Goal: Task Accomplishment & Management: Complete application form

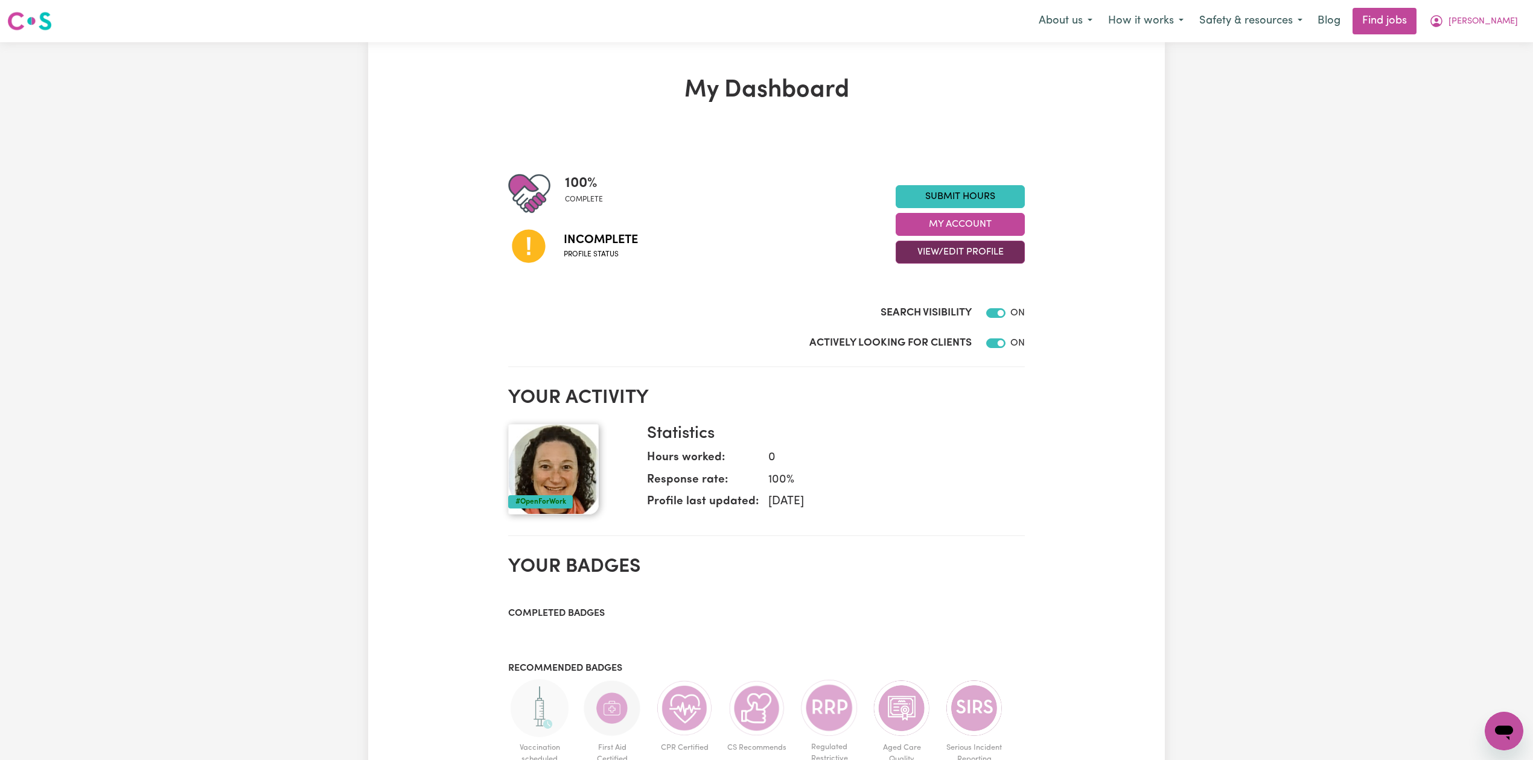
click at [978, 251] on button "View/Edit Profile" at bounding box center [960, 252] width 129 height 23
click at [945, 305] on link "Edit Profile" at bounding box center [952, 307] width 113 height 24
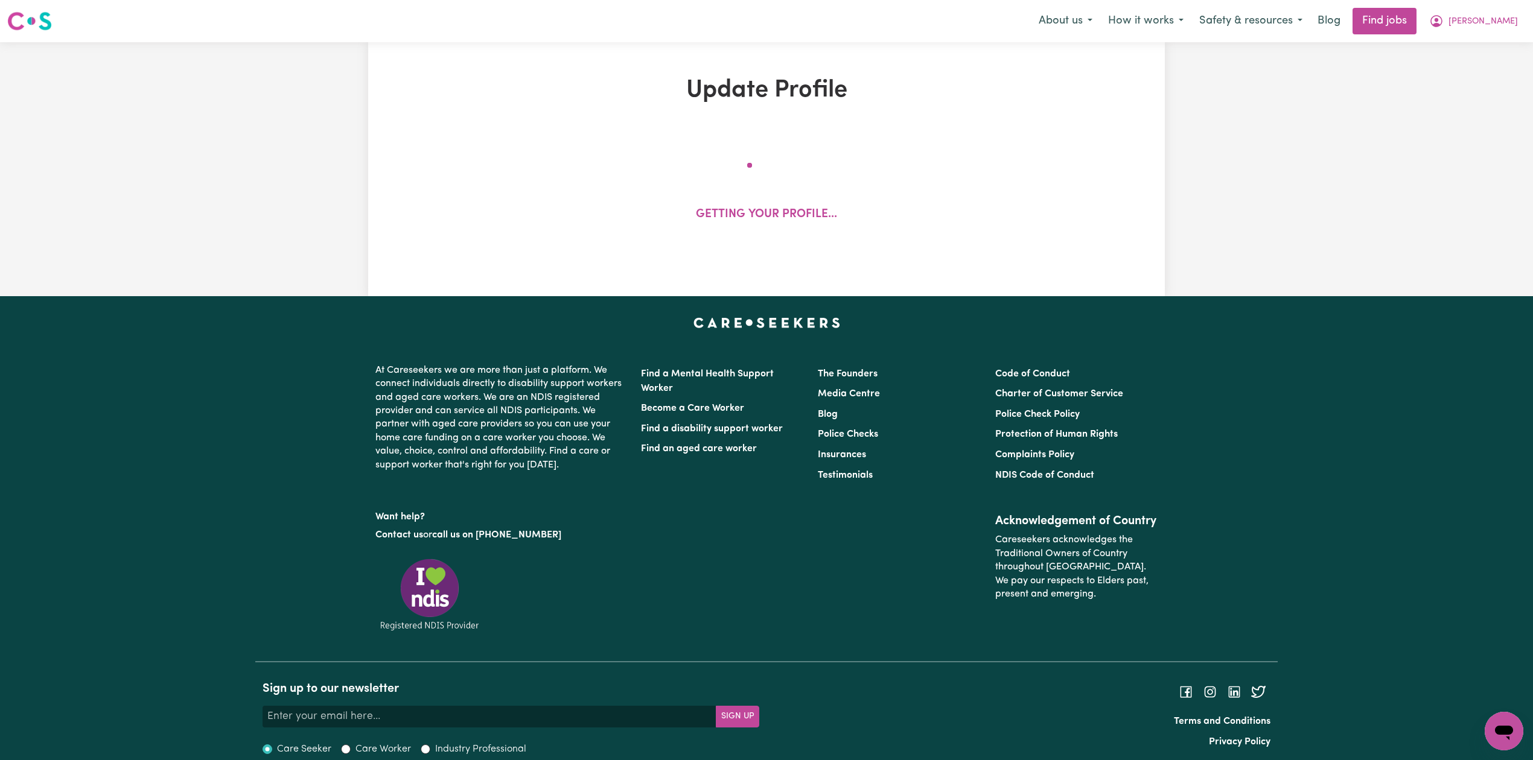
select select "female"
select select "Australian Citizen"
select select "Studying a healthcare related degree or qualification"
select select "55"
select select "70"
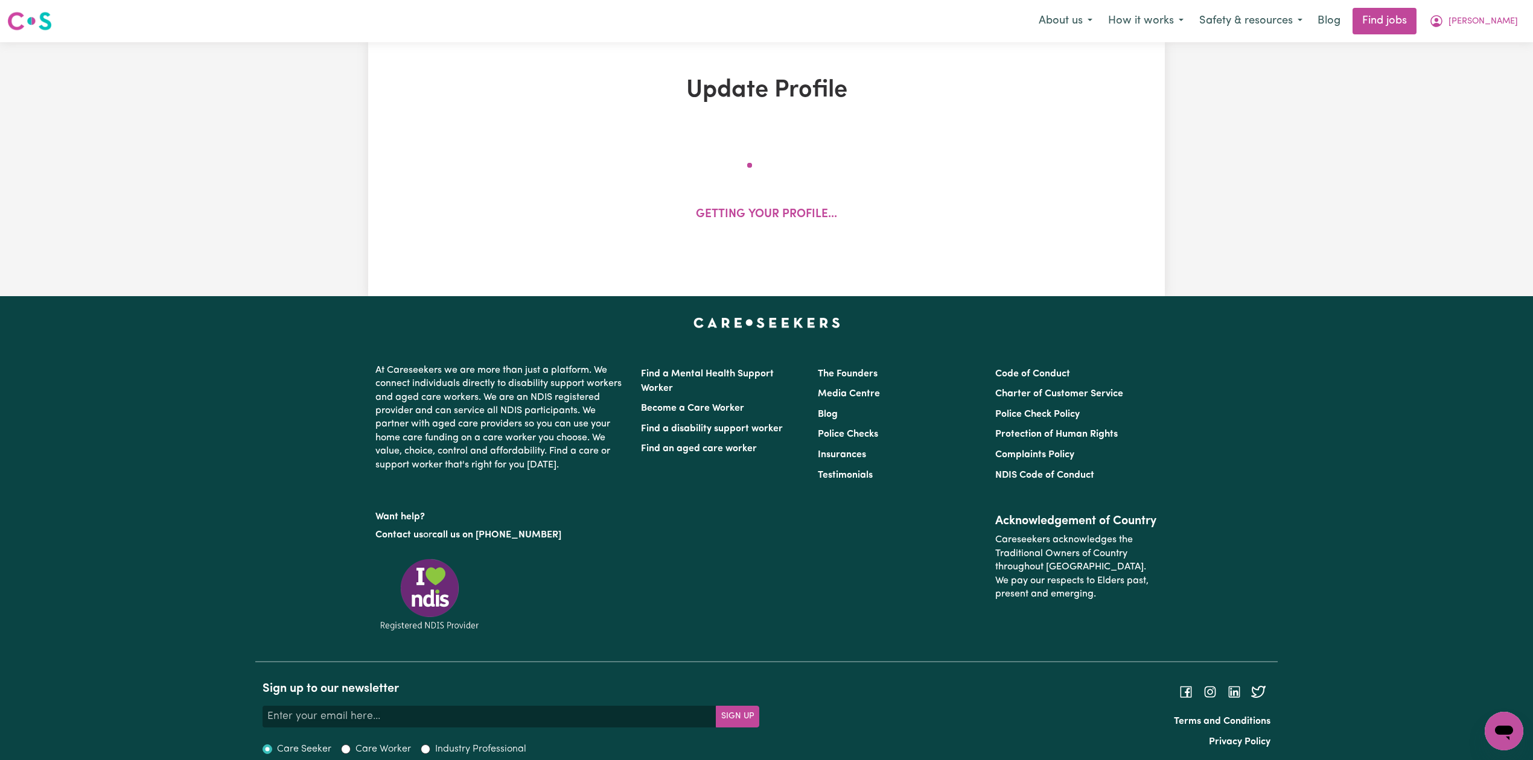
select select "80"
select select "85"
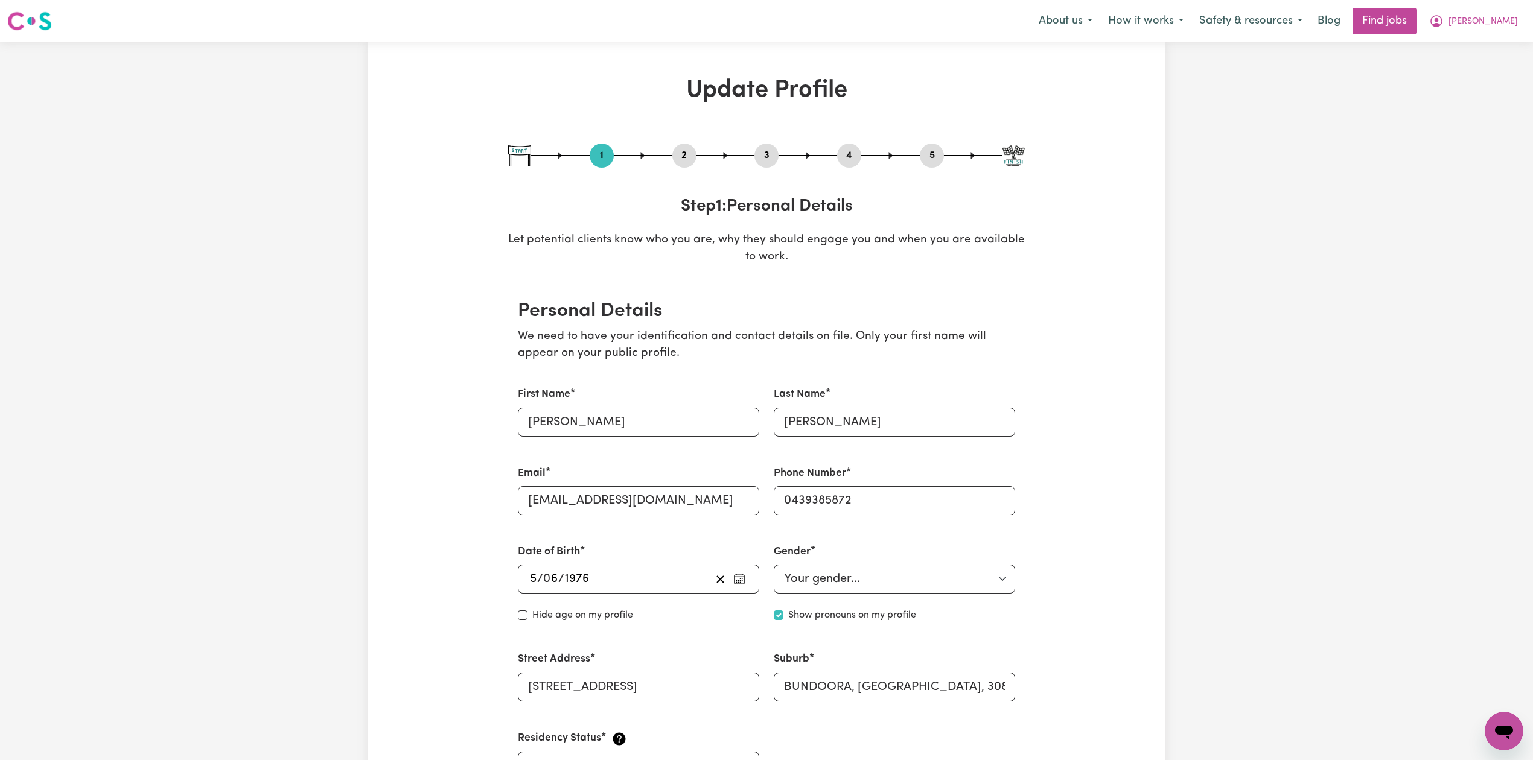
click at [677, 157] on button "2" at bounding box center [684, 156] width 24 height 16
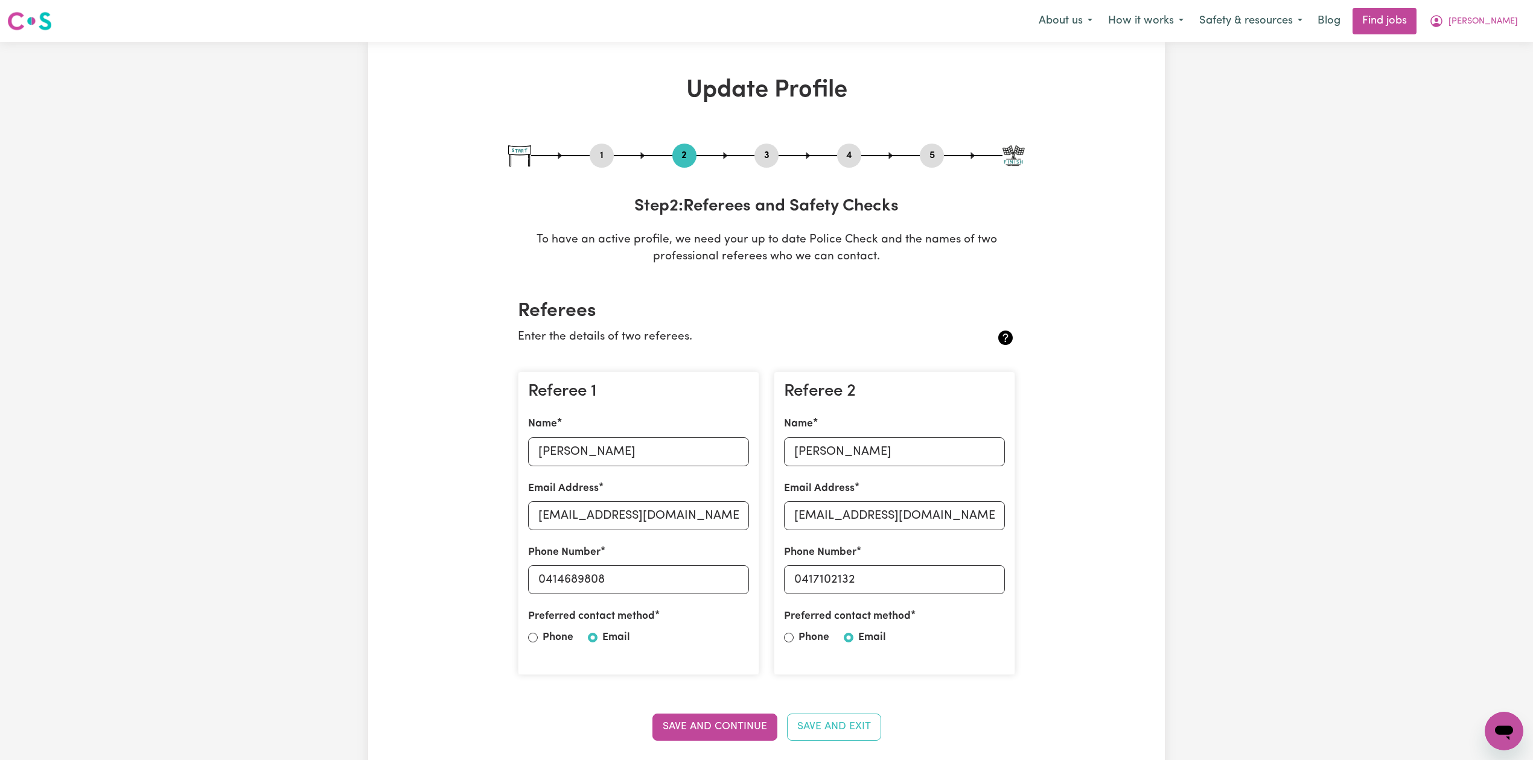
scroll to position [161, 0]
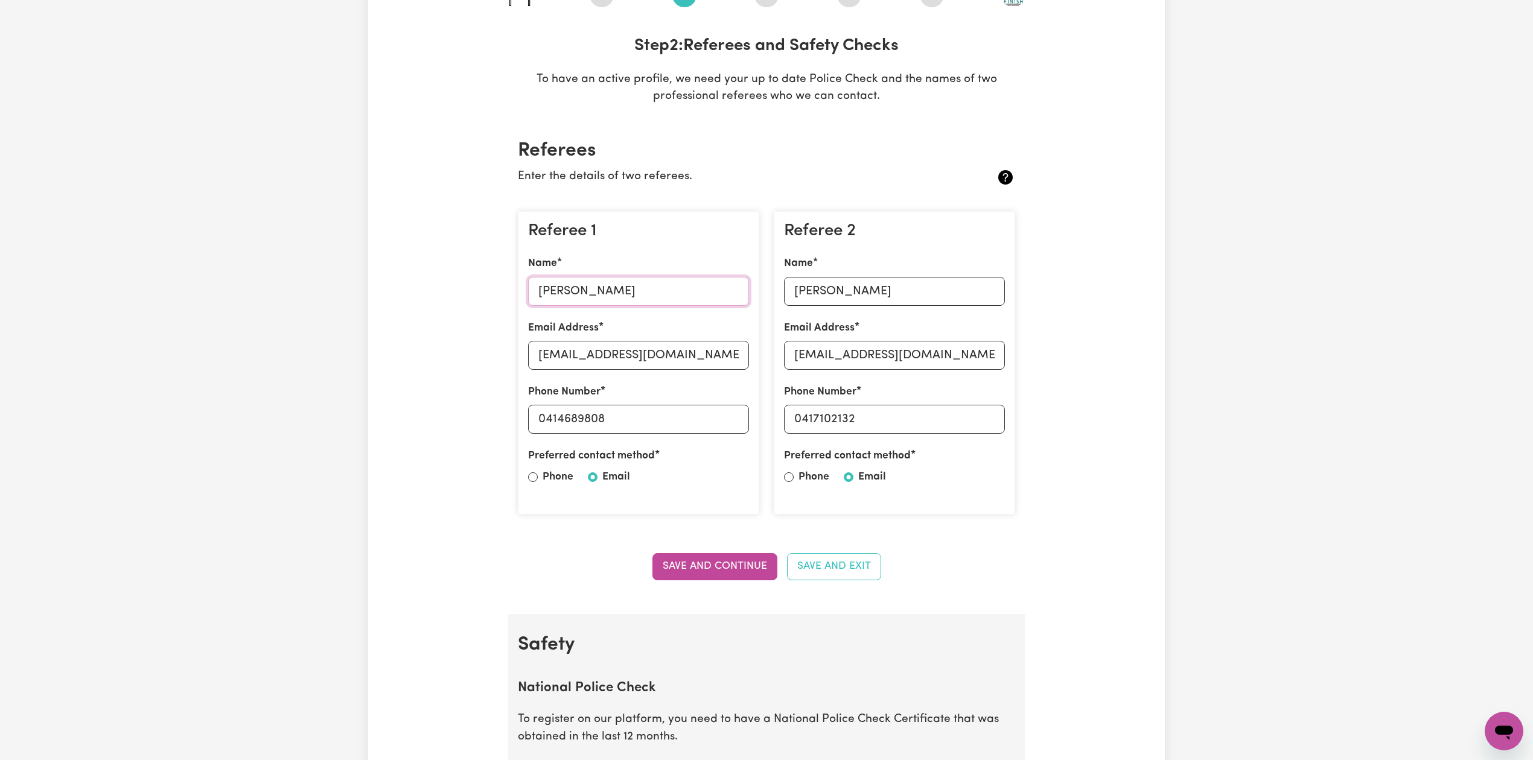
click at [606, 287] on input "Adrian Hubble" at bounding box center [638, 291] width 221 height 29
click at [623, 343] on input "aido123@hotmail.com" at bounding box center [638, 355] width 221 height 29
drag, startPoint x: 546, startPoint y: 420, endPoint x: 653, endPoint y: 424, distance: 107.5
click at [653, 424] on input "0414689808" at bounding box center [638, 419] width 221 height 29
click at [833, 288] on input "Anna Lehmann" at bounding box center [894, 291] width 221 height 29
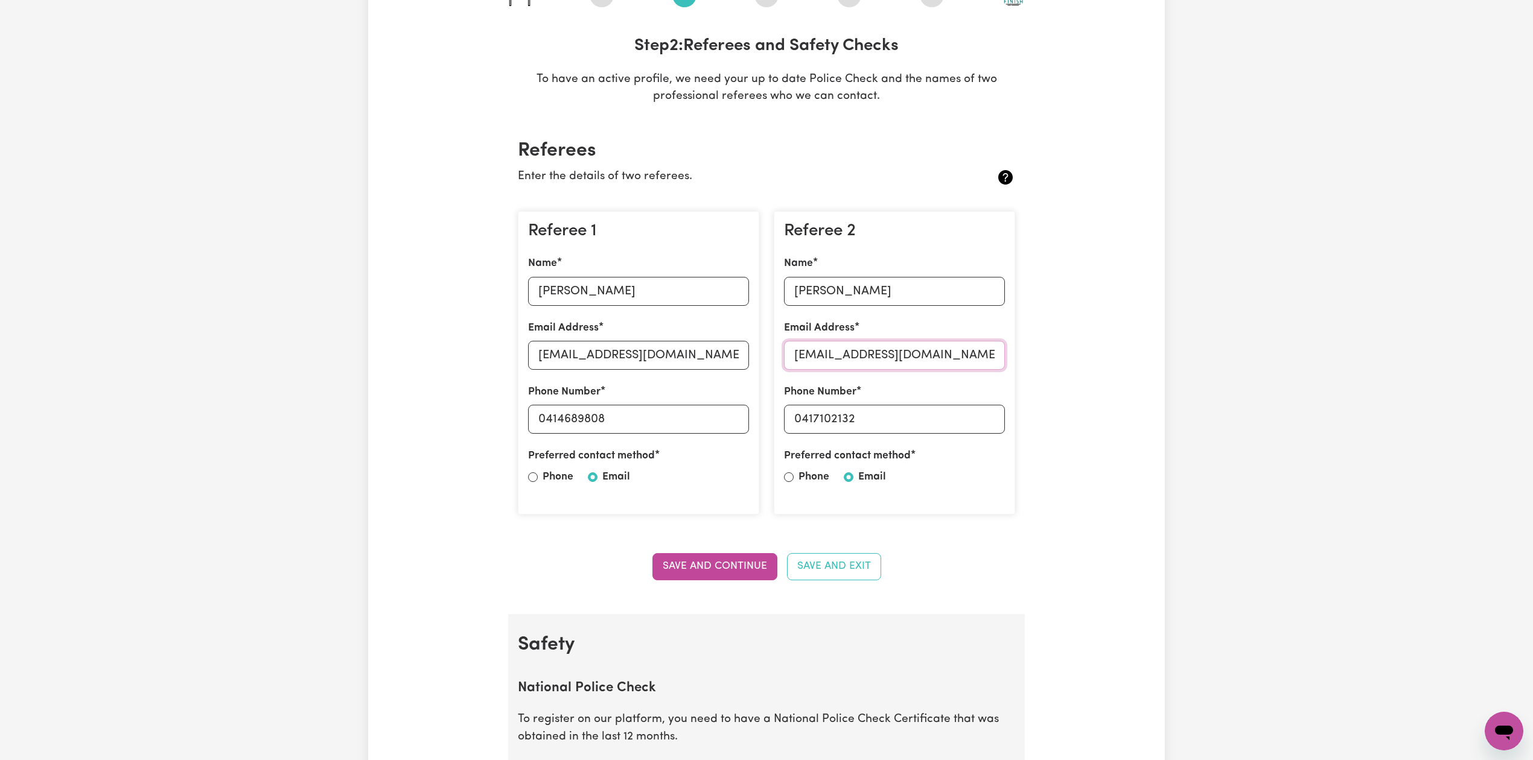
click at [806, 355] on input "spanza76@yahoo.com.au" at bounding box center [894, 355] width 221 height 29
drag, startPoint x: 804, startPoint y: 420, endPoint x: 945, endPoint y: 428, distance: 141.5
click at [945, 428] on input "0417102132" at bounding box center [894, 419] width 221 height 29
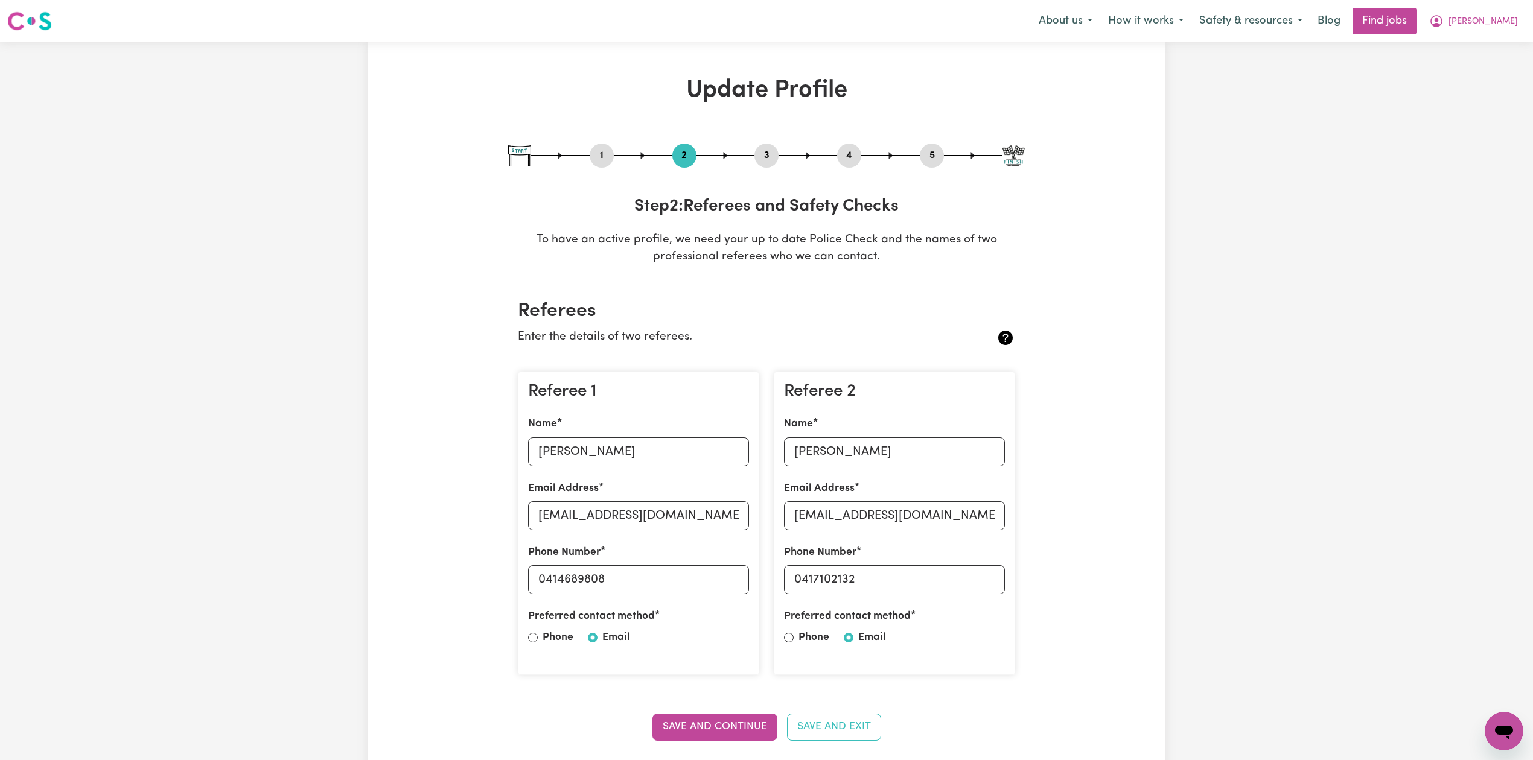
click at [944, 152] on div "1 2 3 4 5" at bounding box center [766, 156] width 517 height 24
click at [927, 153] on button "5" at bounding box center [932, 156] width 24 height 16
select select "I am providing services through another platform"
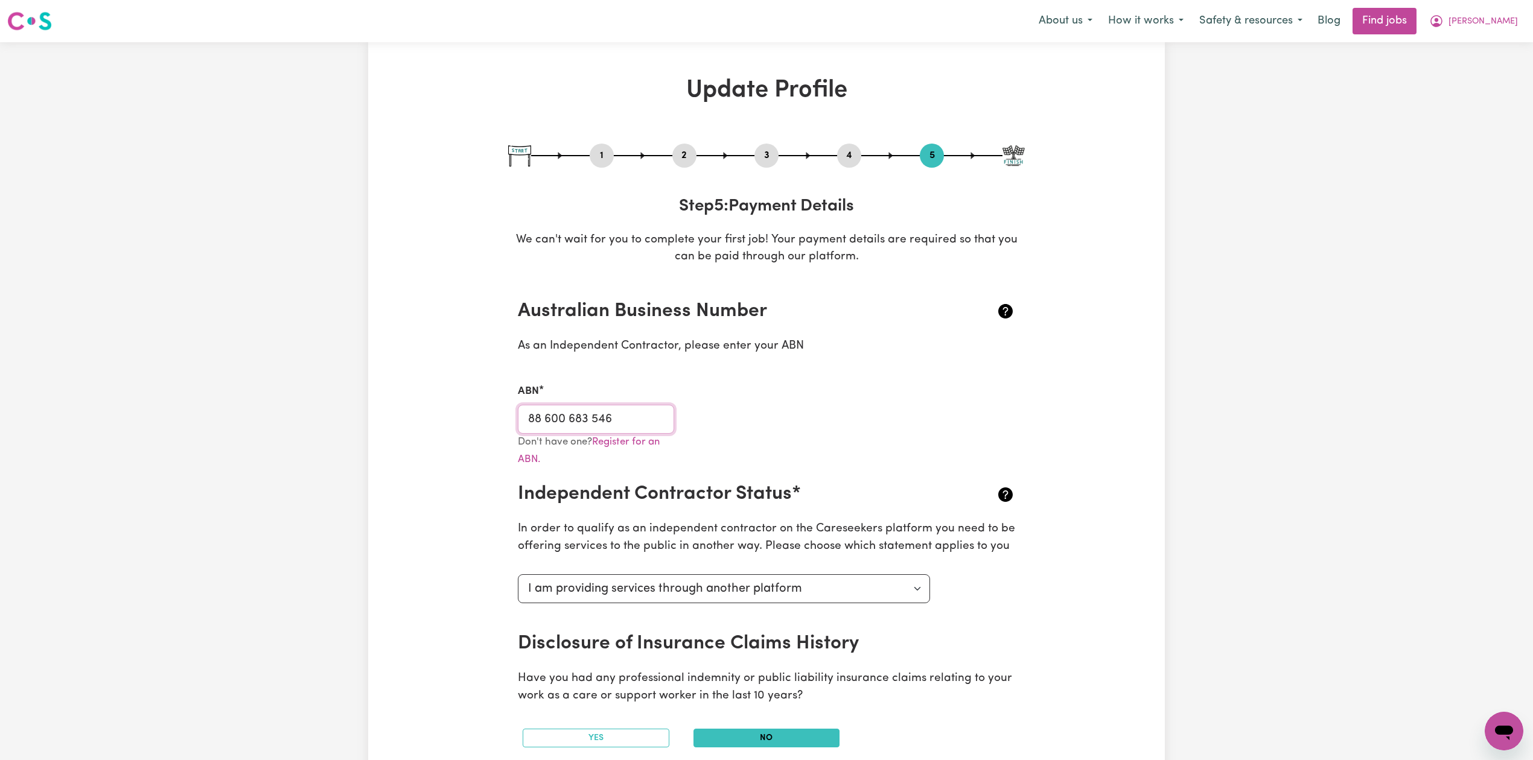
click at [611, 425] on input "88 600 683 546" at bounding box center [596, 419] width 156 height 29
click at [1497, 18] on span "[PERSON_NAME]" at bounding box center [1482, 21] width 69 height 13
click at [1473, 78] on link "My Dashboard" at bounding box center [1477, 69] width 95 height 23
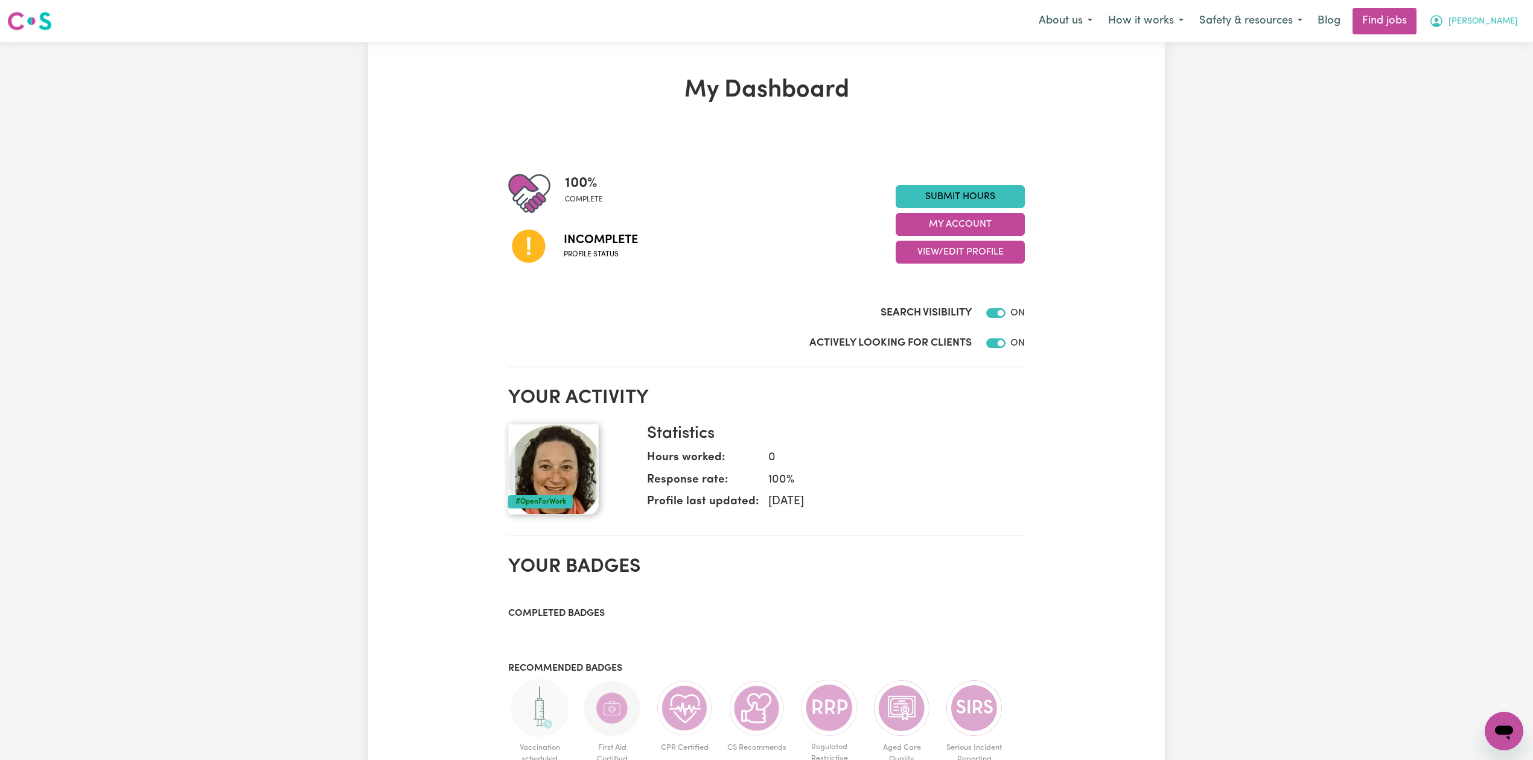
click at [1490, 22] on span "[PERSON_NAME]" at bounding box center [1482, 21] width 69 height 13
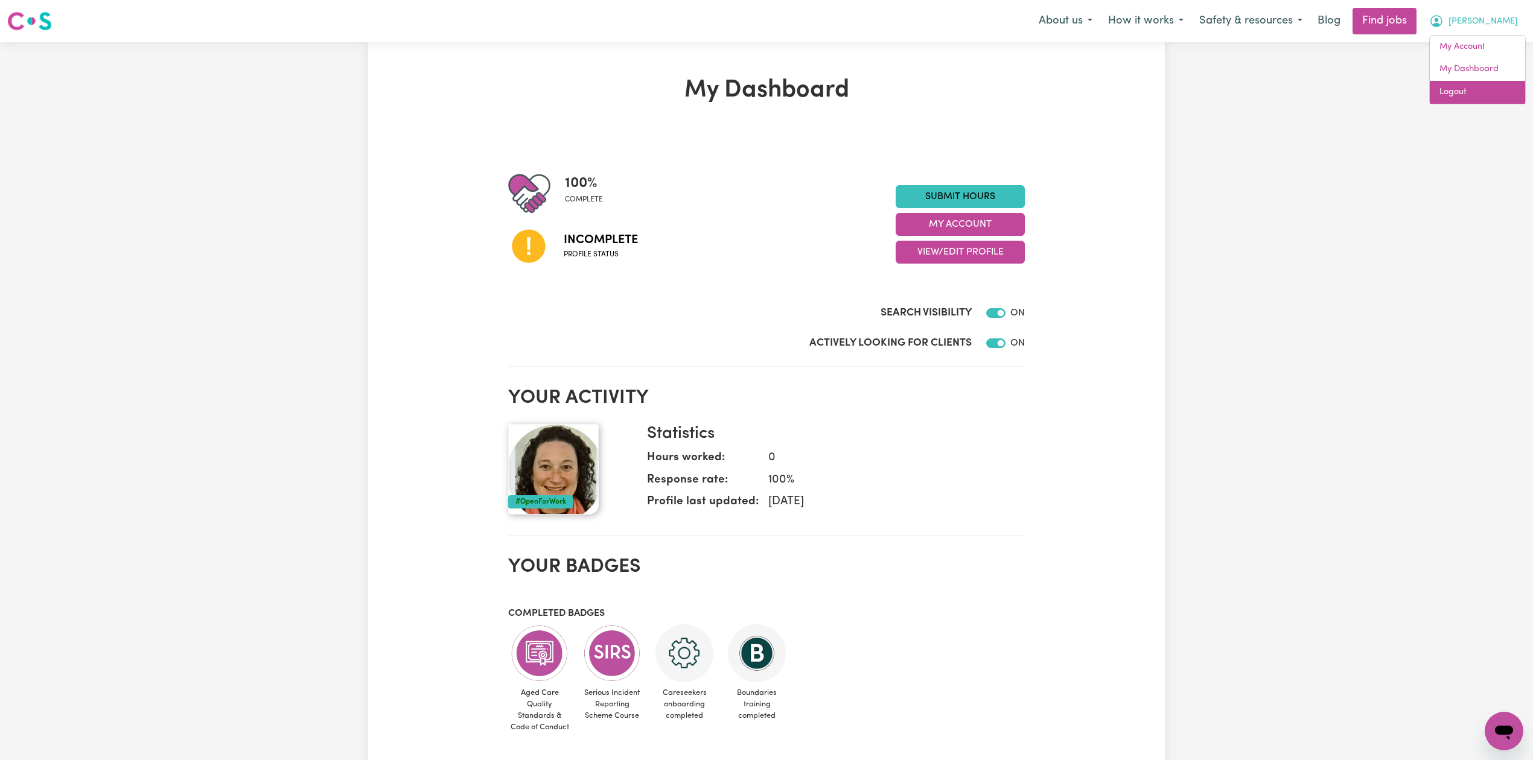
click at [1469, 83] on link "Logout" at bounding box center [1477, 92] width 95 height 23
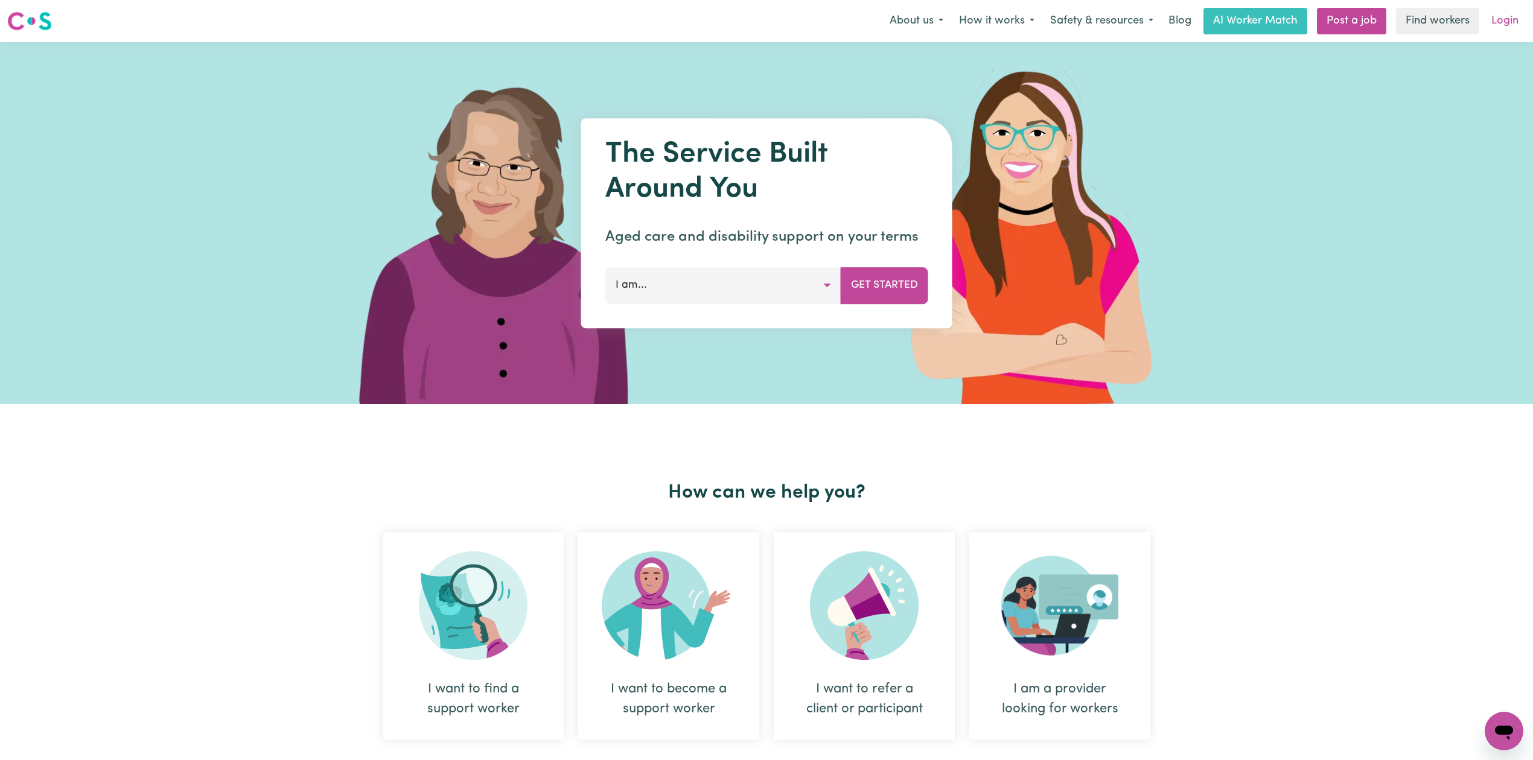
click at [1515, 13] on link "Login" at bounding box center [1505, 21] width 42 height 27
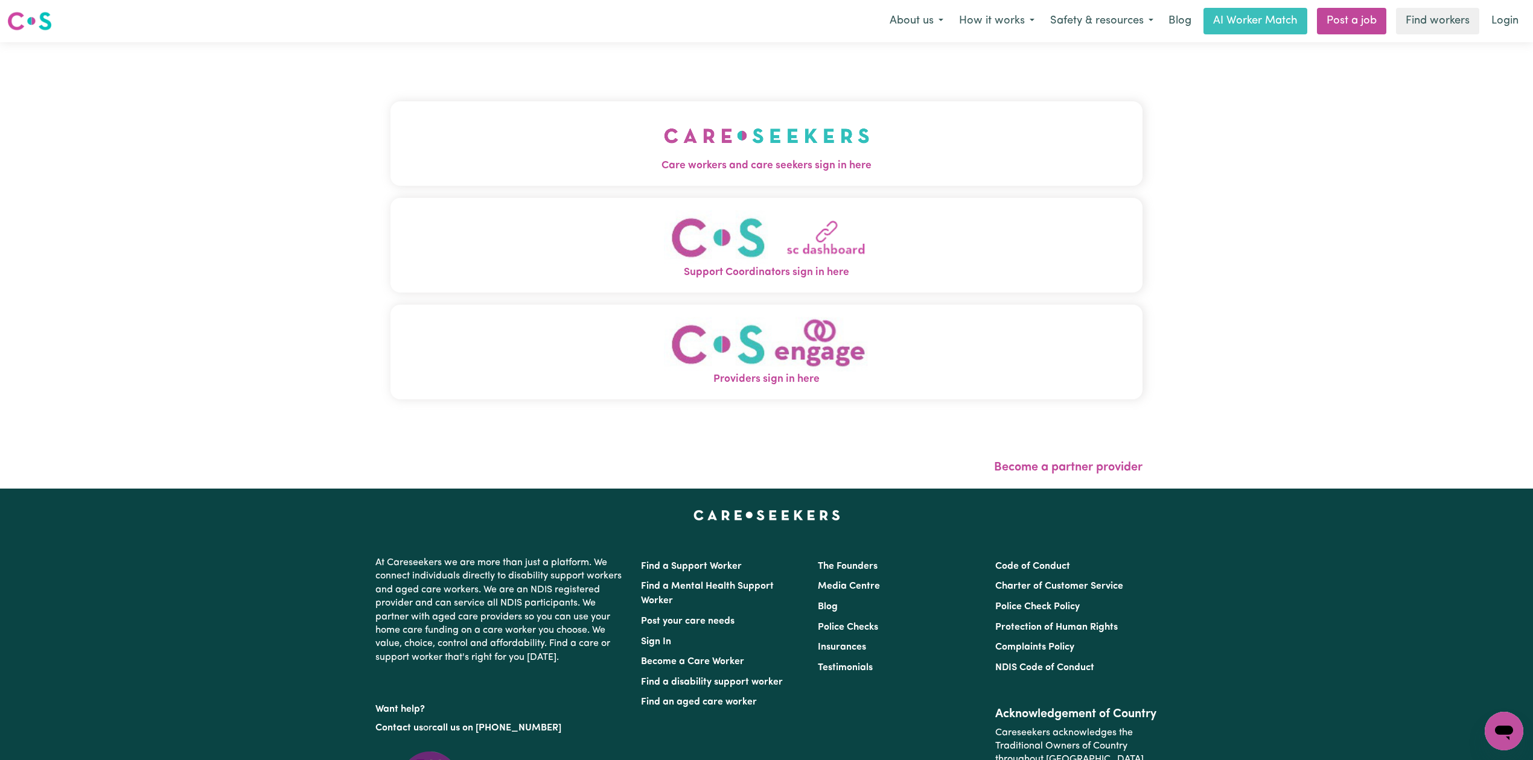
click at [716, 174] on button "Care workers and care seekers sign in here" at bounding box center [766, 143] width 752 height 84
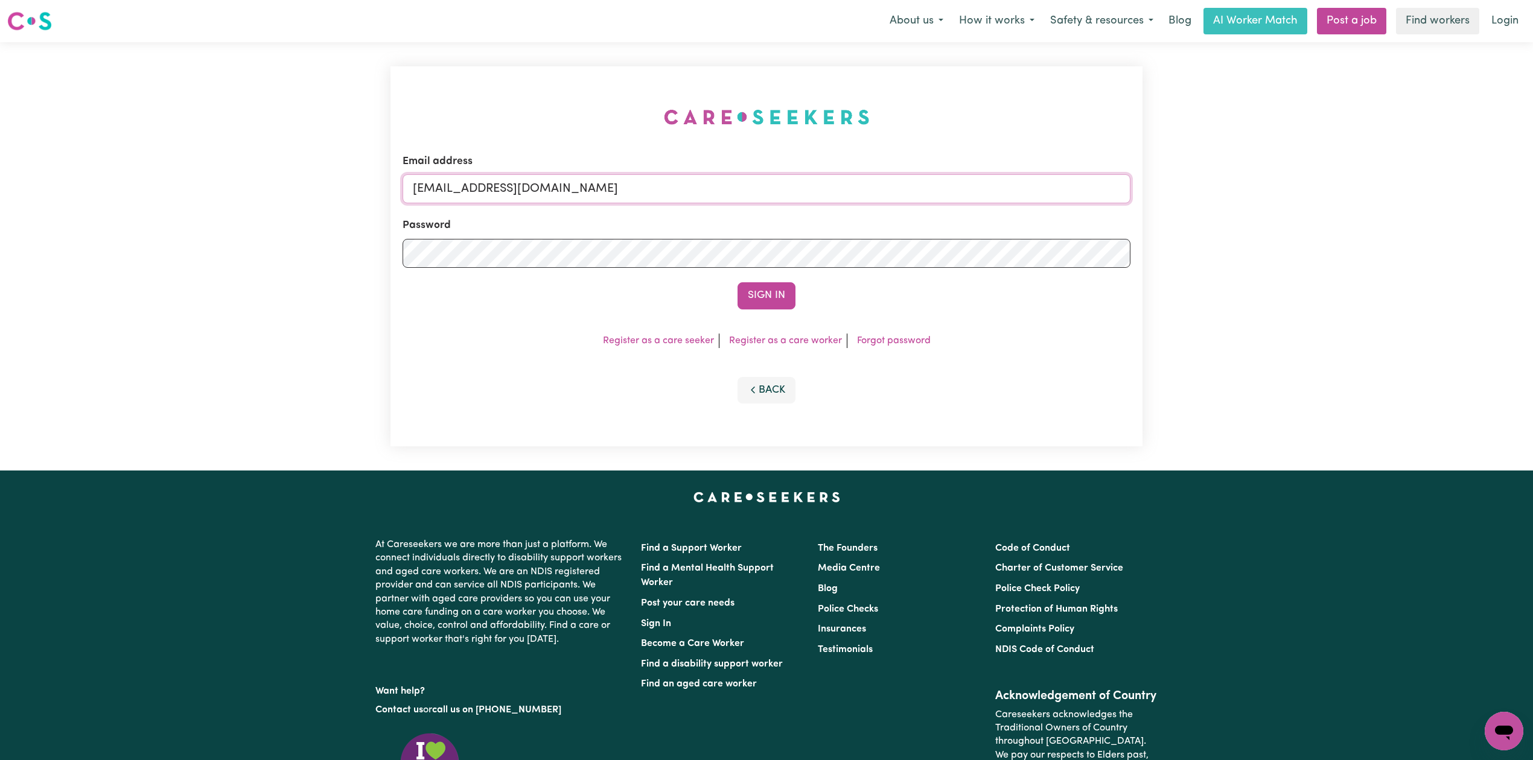
click at [467, 191] on input "onboardingcs@careseekers.com.au" at bounding box center [767, 188] width 728 height 29
drag, startPoint x: 476, startPoint y: 188, endPoint x: 806, endPoint y: 204, distance: 330.5
click at [806, 204] on form "Email address Superuser~jakedworkin@hotmail.com Password Sign In" at bounding box center [767, 232] width 728 height 156
type input "Superuser~vaishalibrij82@gmail.com"
click at [772, 292] on button "Sign In" at bounding box center [766, 295] width 58 height 27
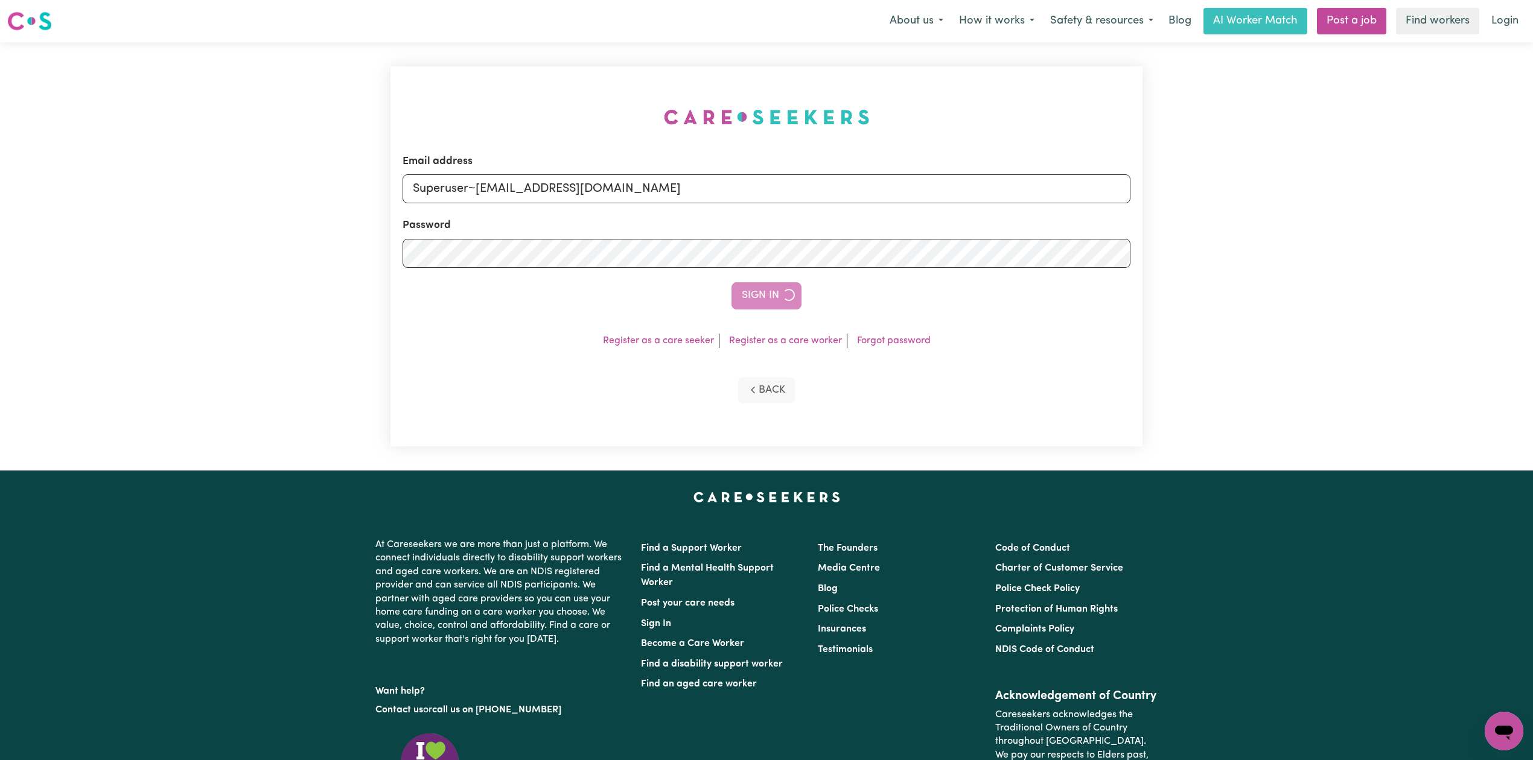
click at [772, 293] on div "Sign In" at bounding box center [767, 295] width 728 height 27
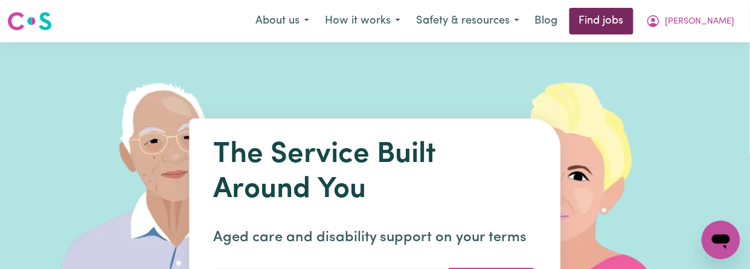
click at [632, 20] on link "Find jobs" at bounding box center [601, 21] width 64 height 27
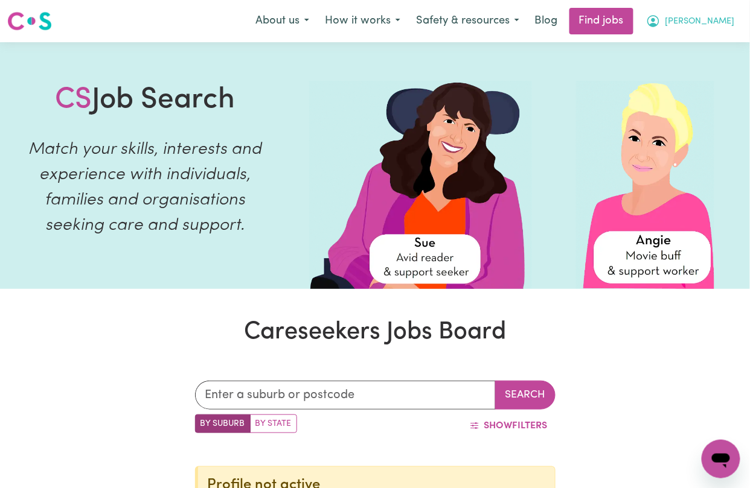
click at [688, 30] on button "[PERSON_NAME]" at bounding box center [690, 20] width 104 height 25
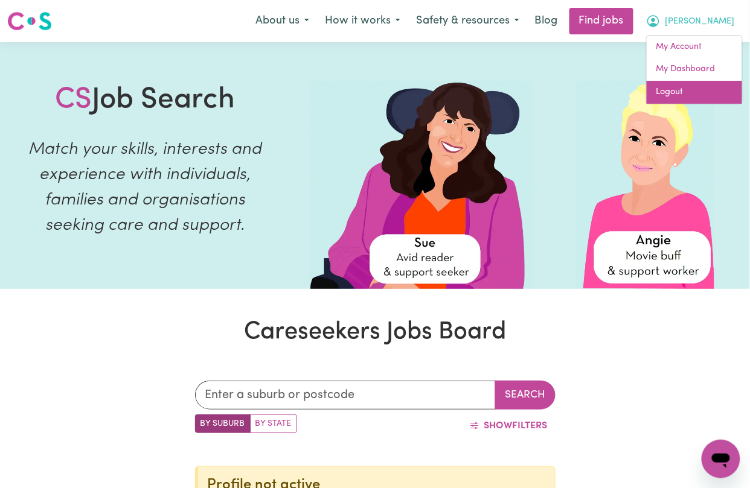
click at [667, 95] on link "Logout" at bounding box center [693, 92] width 95 height 23
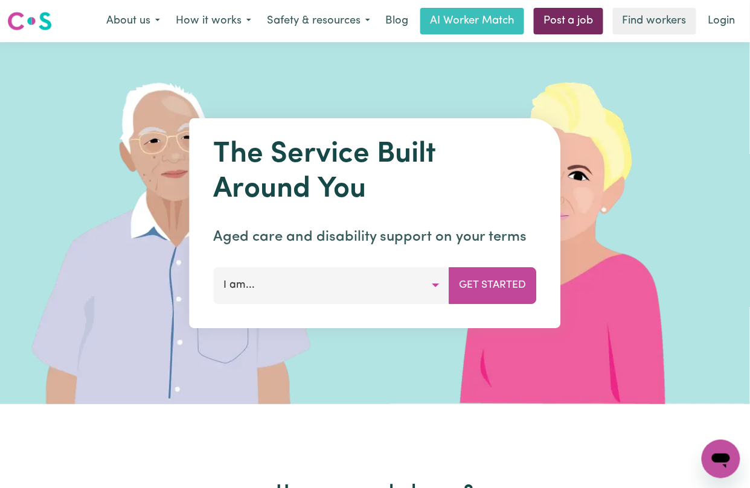
click at [572, 27] on link "Post a job" at bounding box center [567, 21] width 69 height 27
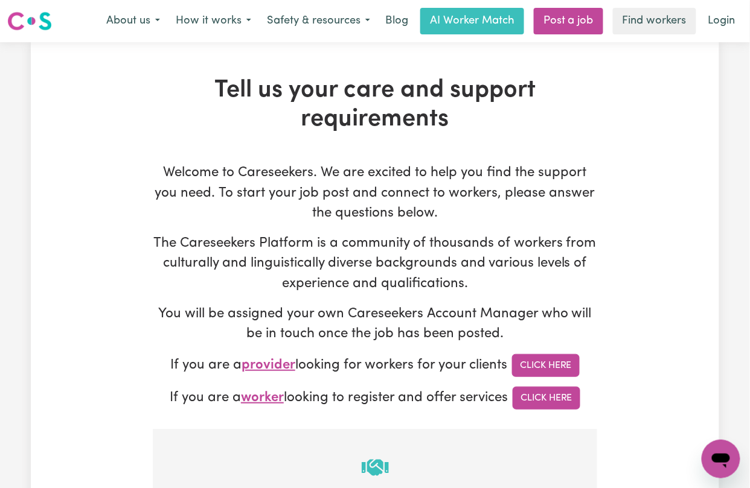
type input "[PERSON_NAME][EMAIL_ADDRESS][DOMAIN_NAME]"
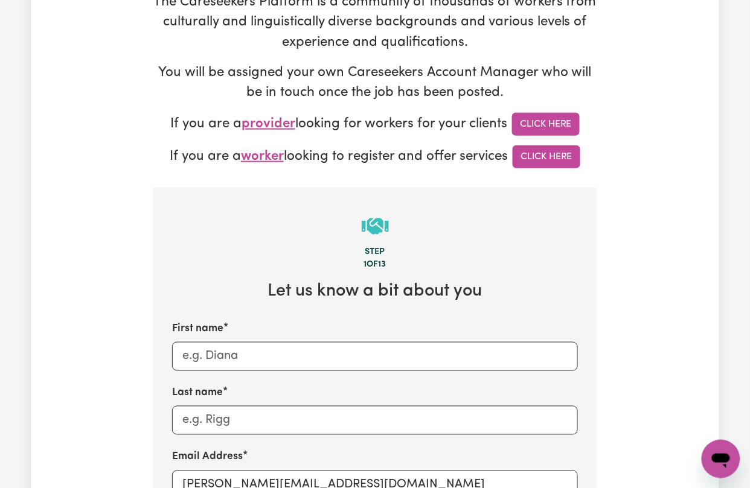
scroll to position [402, 0]
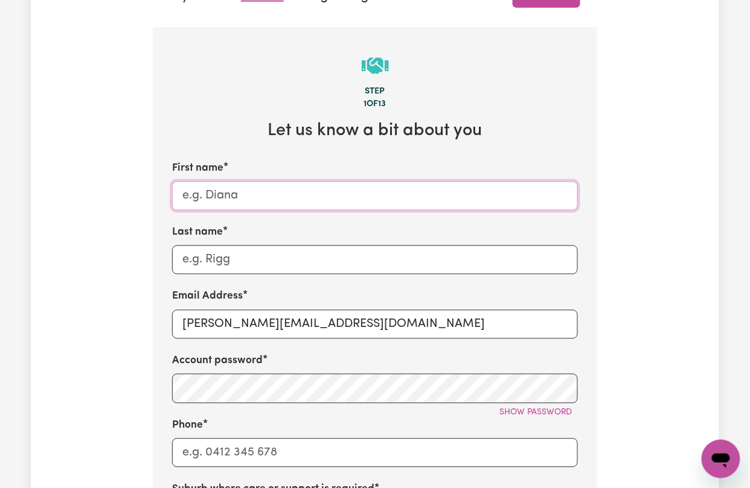
click at [215, 196] on input "First name" at bounding box center [375, 196] width 406 height 29
paste input "Participant - [GEOGRAPHIC_DATA][PERSON_NAME][GEOGRAPHIC_DATA]"
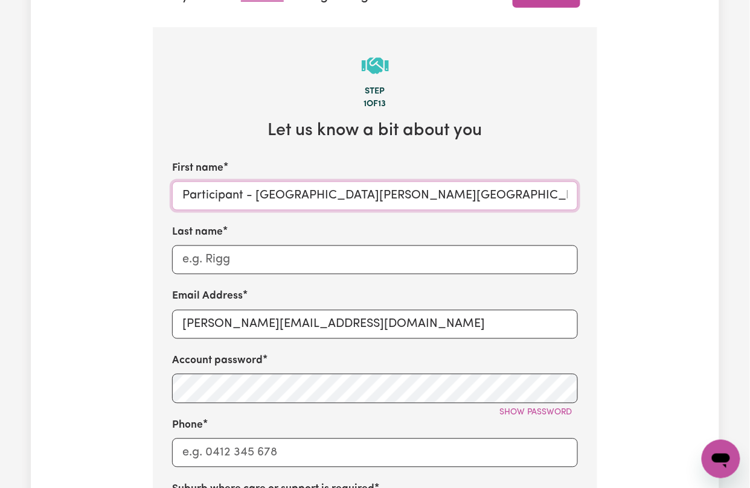
drag, startPoint x: 244, startPoint y: 199, endPoint x: 413, endPoint y: 203, distance: 169.0
click at [413, 203] on input "Participant - [GEOGRAPHIC_DATA][PERSON_NAME][GEOGRAPHIC_DATA]" at bounding box center [375, 196] width 406 height 29
type input "Participant"
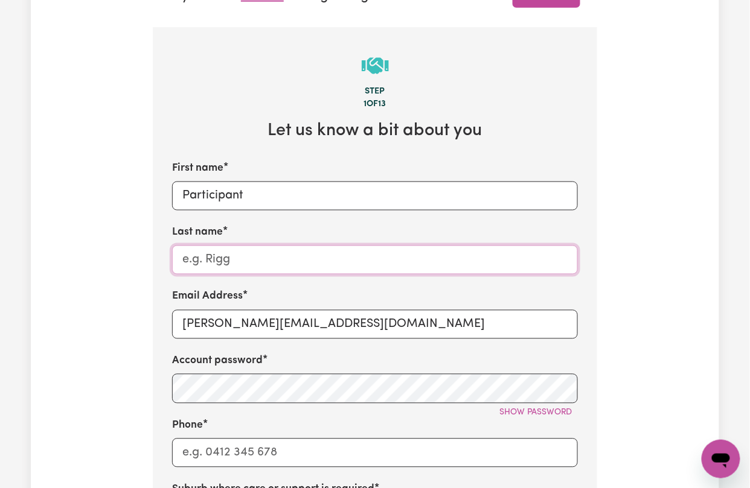
click at [281, 264] on input "Last name" at bounding box center [375, 260] width 406 height 29
paste input "- [GEOGRAPHIC_DATA][PERSON_NAME][GEOGRAPHIC_DATA]"
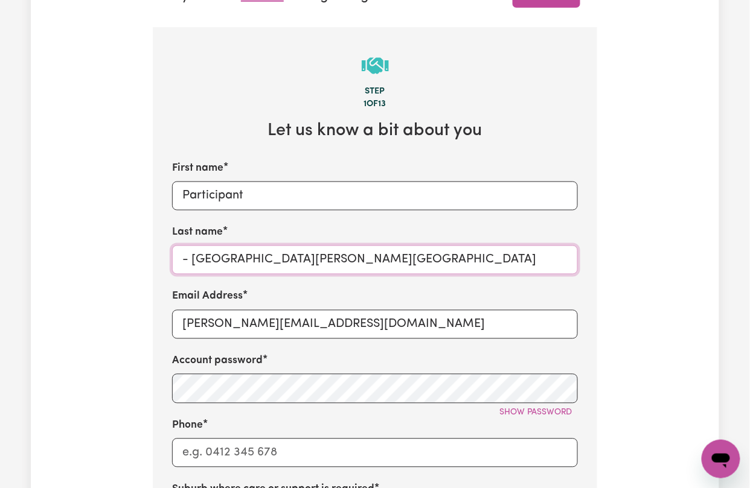
drag, startPoint x: 193, startPoint y: 266, endPoint x: 134, endPoint y: 267, distance: 59.2
click at [134, 267] on div "Tell us your care and support requirements Welcome to Careseekers. We are excit…" at bounding box center [375, 327] width 688 height 1307
drag, startPoint x: 237, startPoint y: 262, endPoint x: 223, endPoint y: 264, distance: 14.0
click at [223, 264] on input "[PERSON_NAME][GEOGRAPHIC_DATA]" at bounding box center [375, 260] width 406 height 29
type input "[PERSON_NAME]"
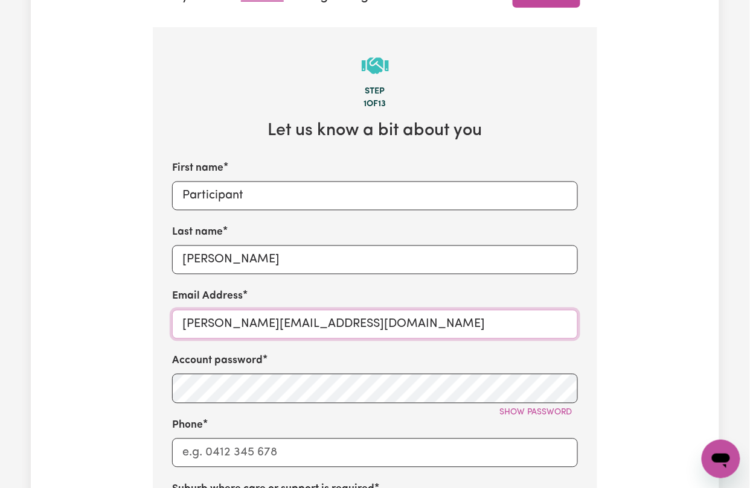
click at [215, 327] on input "[PERSON_NAME][EMAIL_ADDRESS][DOMAIN_NAME]" at bounding box center [375, 324] width 406 height 29
paste input "ParticipantClaytonVIC"
type input "[EMAIL_ADDRESS][DOMAIN_NAME]"
click at [527, 418] on span "Show password" at bounding box center [535, 413] width 73 height 9
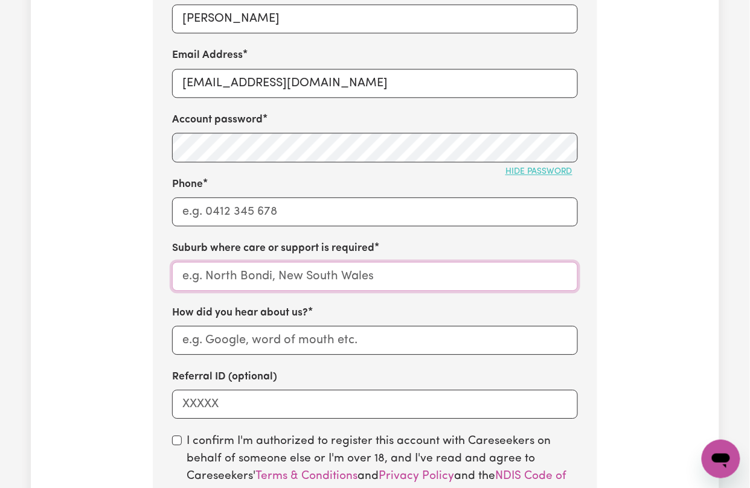
click at [202, 280] on input "text" at bounding box center [375, 276] width 406 height 29
paste input "[PERSON_NAME]"
type input "[PERSON_NAME]"
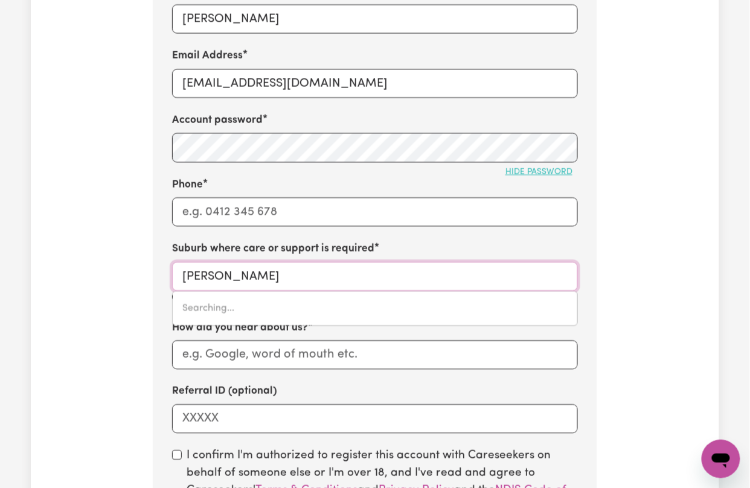
type input "[PERSON_NAME][GEOGRAPHIC_DATA], 3168"
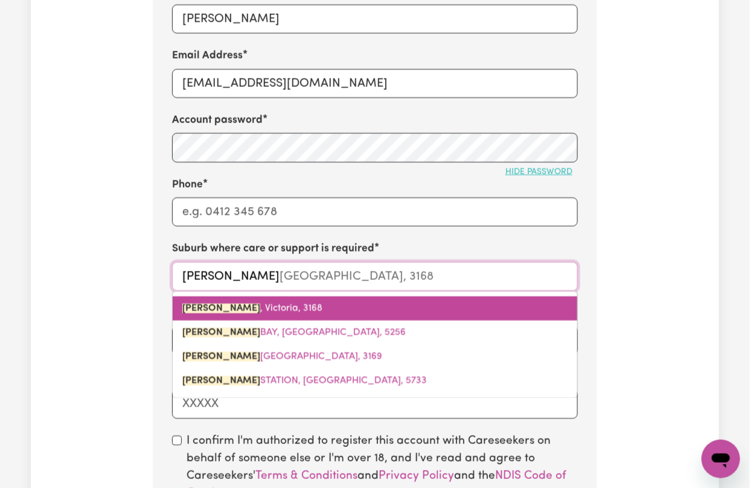
click at [215, 312] on mark "[PERSON_NAME]" at bounding box center [221, 309] width 78 height 10
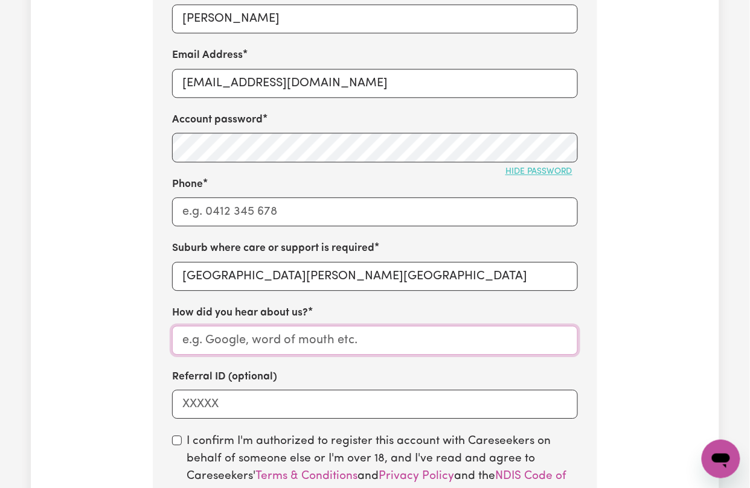
click at [220, 355] on input "How did you hear about us?" at bounding box center [375, 340] width 406 height 29
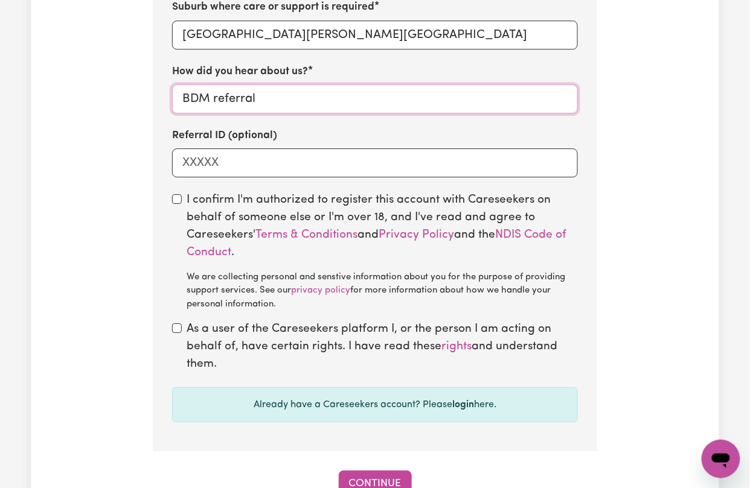
type input "BDM referral"
click at [176, 204] on input "checkbox" at bounding box center [177, 199] width 10 height 10
checkbox input "true"
click at [183, 334] on div "As a user of the Careseekers platform I, or the person I am acting on behalf of…" at bounding box center [375, 347] width 406 height 52
click at [176, 333] on input "checkbox" at bounding box center [177, 328] width 10 height 10
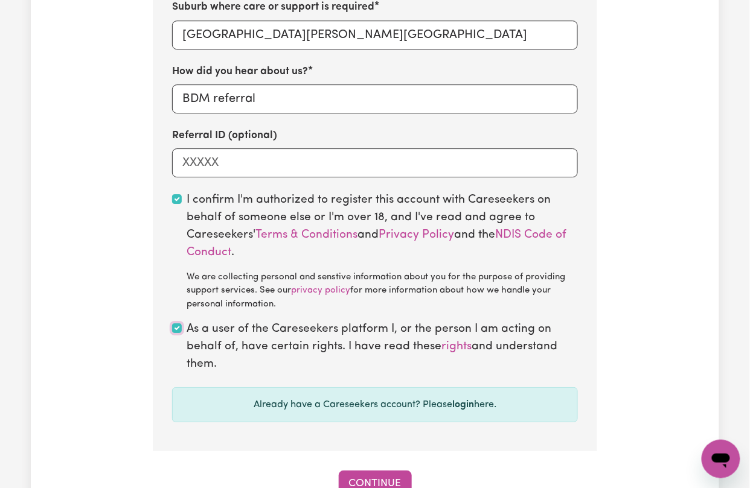
checkbox input "true"
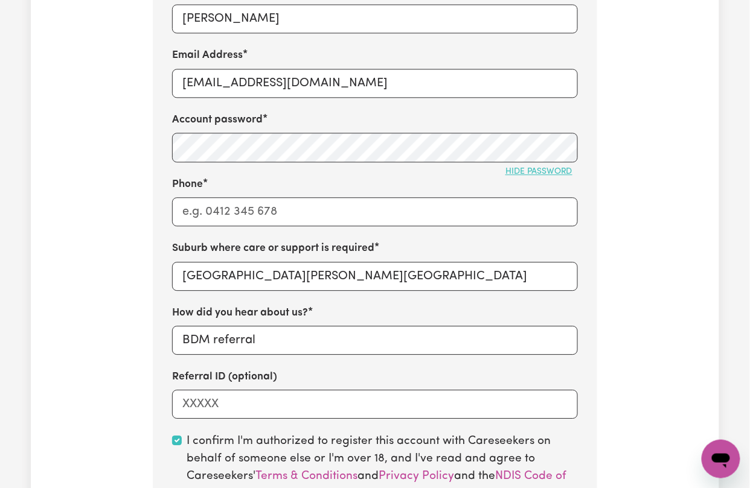
scroll to position [563, 0]
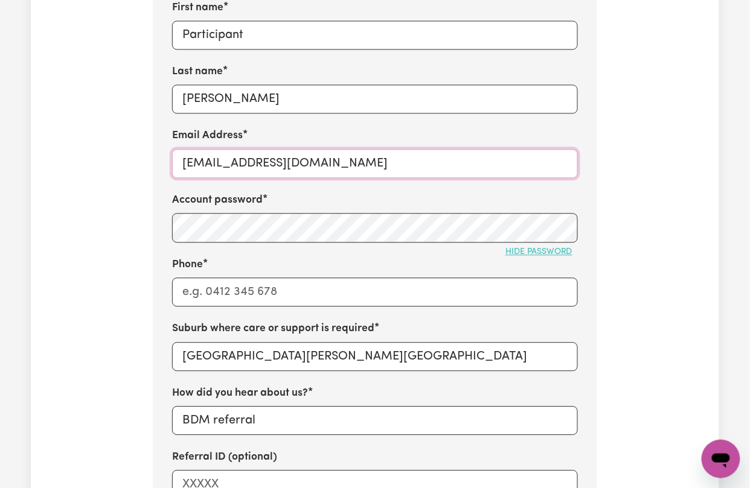
click at [223, 170] on input "[EMAIL_ADDRESS][DOMAIN_NAME]" at bounding box center [375, 163] width 406 height 29
click at [262, 176] on input "[EMAIL_ADDRESS][DOMAIN_NAME]" at bounding box center [375, 163] width 406 height 29
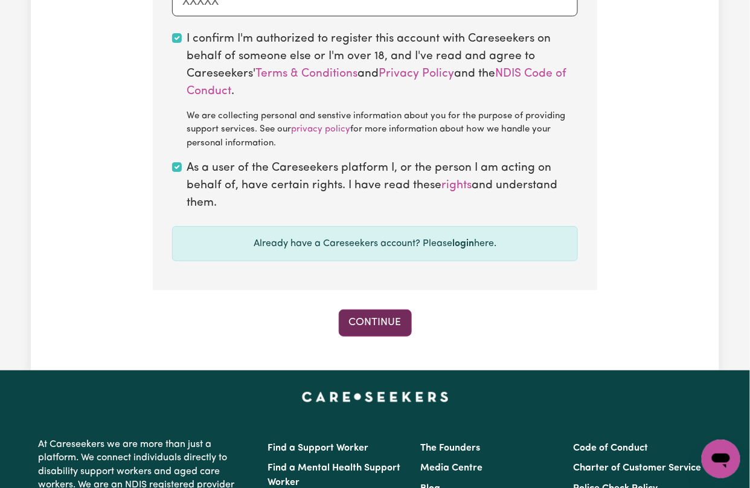
click at [396, 334] on button "Continue" at bounding box center [375, 323] width 73 height 27
click at [346, 336] on button "Continue" at bounding box center [375, 323] width 73 height 27
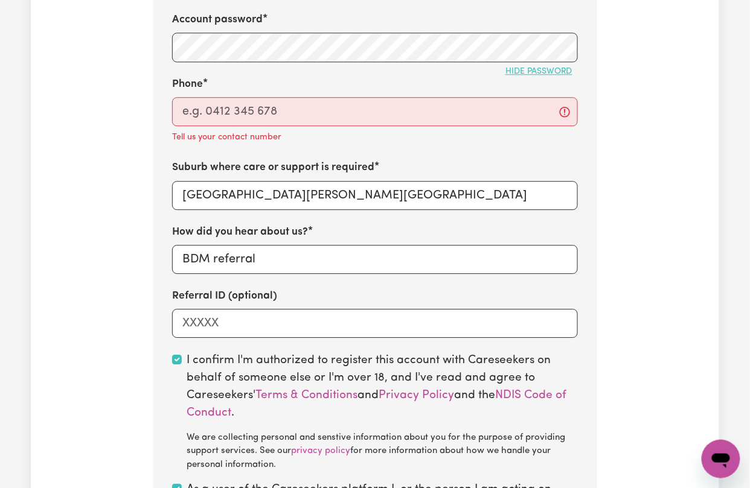
scroll to position [582, 0]
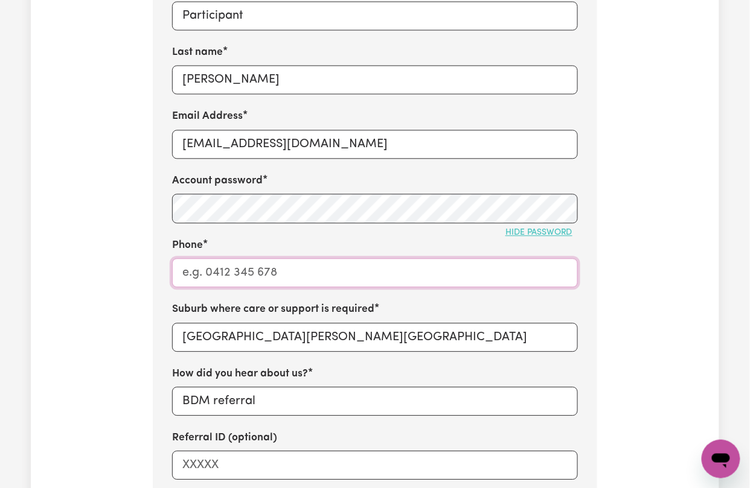
click at [251, 287] on input "Phone" at bounding box center [375, 272] width 406 height 29
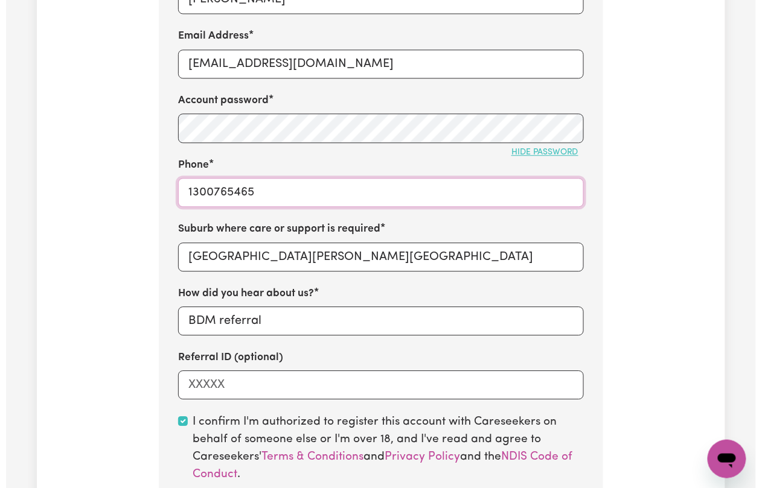
scroll to position [985, 0]
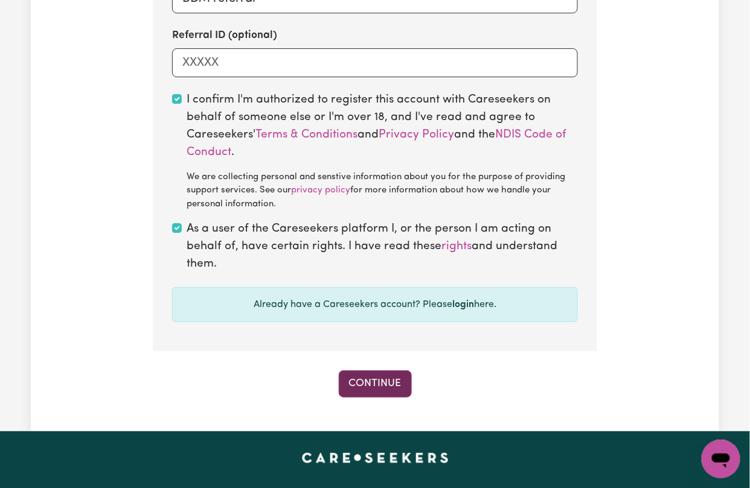
type input "1300765465"
click at [384, 394] on button "Continue" at bounding box center [375, 384] width 73 height 27
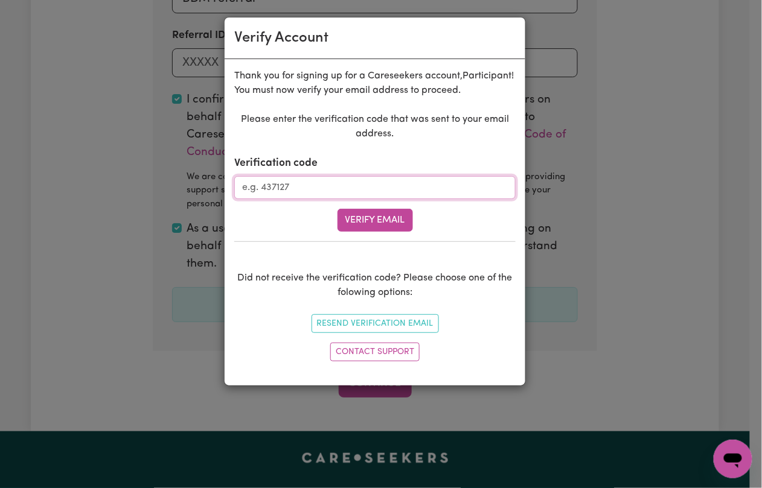
click at [290, 199] on input "Verification code" at bounding box center [374, 187] width 281 height 23
paste input "371763"
type input "371763"
click at [366, 232] on button "Verify Email" at bounding box center [374, 220] width 75 height 23
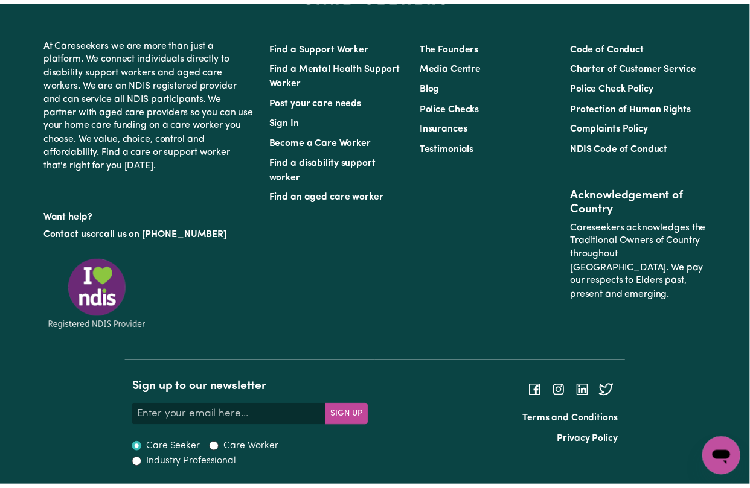
scroll to position [445, 0]
